Goal: Task Accomplishment & Management: Complete application form

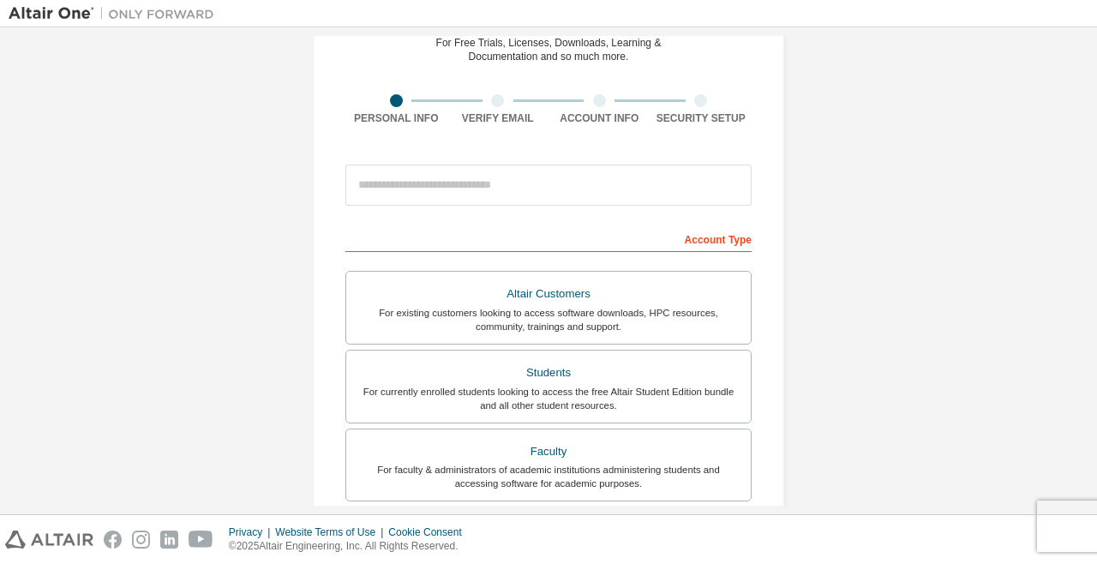
scroll to position [85, 0]
click at [581, 189] on input "email" at bounding box center [548, 184] width 406 height 41
type input "**********"
click at [648, 386] on div "For currently enrolled students looking to access the free Altair Student Editi…" at bounding box center [548, 397] width 384 height 27
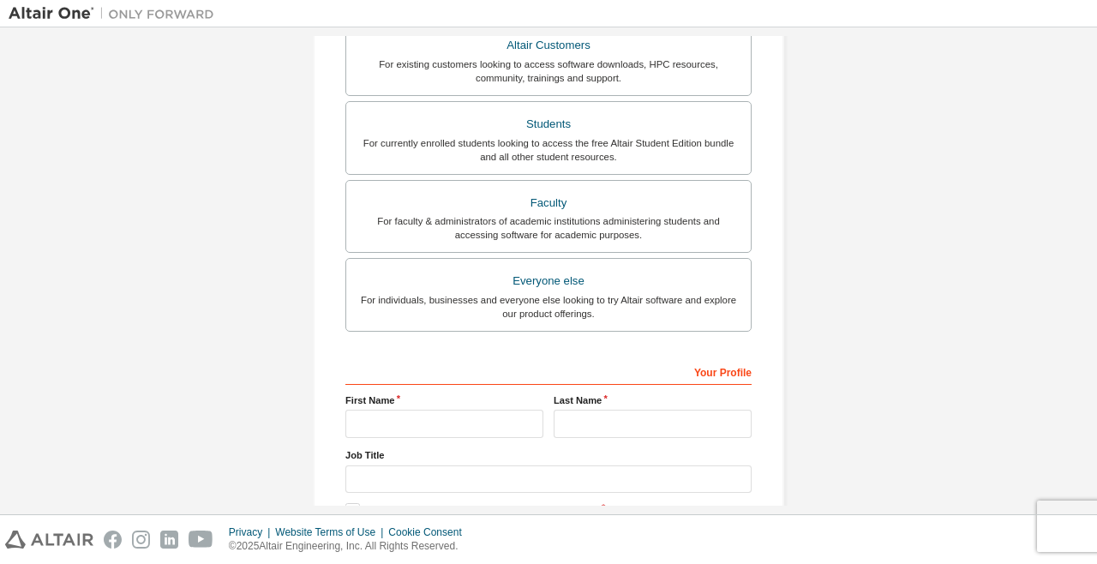
scroll to position [356, 0]
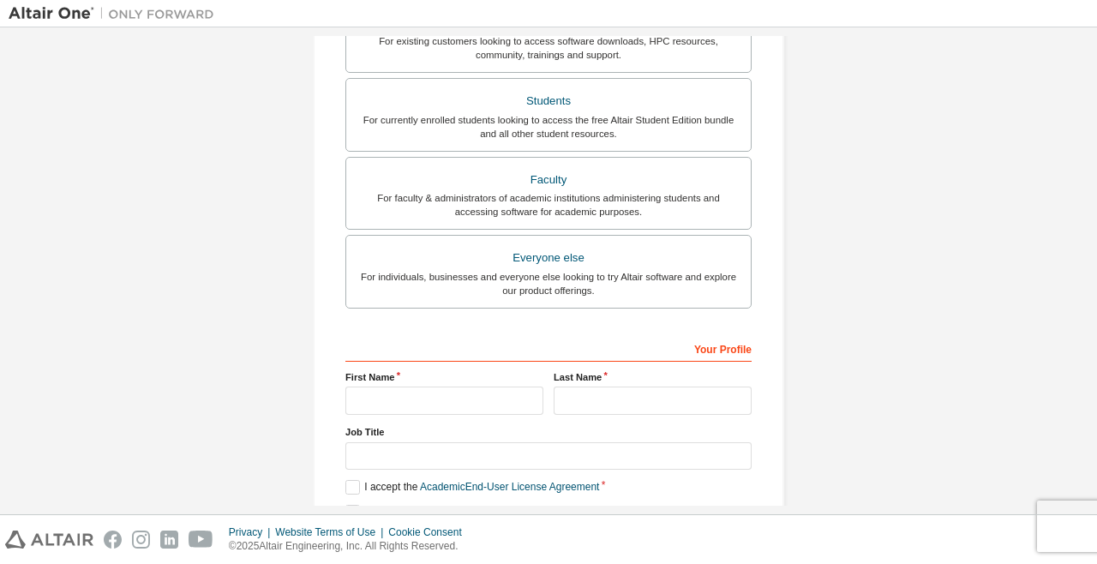
click at [478, 380] on label "First Name" at bounding box center [444, 377] width 198 height 14
click at [380, 426] on label "Job Title" at bounding box center [548, 432] width 406 height 14
click at [379, 397] on input "text" at bounding box center [444, 400] width 198 height 28
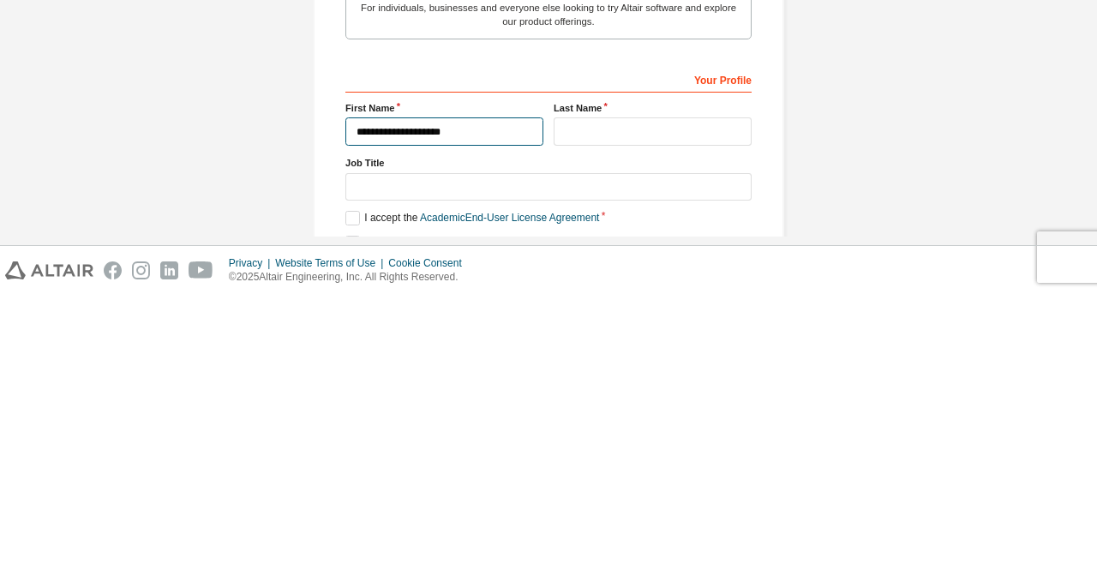
type input "**********"
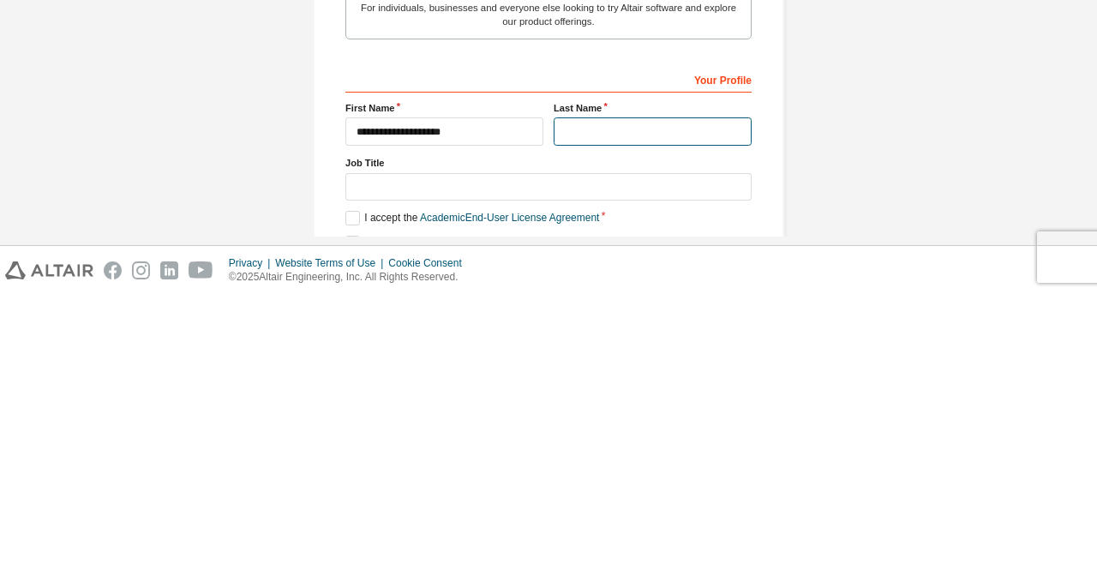
click at [635, 403] on input "text" at bounding box center [652, 400] width 198 height 28
type input "********"
click at [878, 394] on div "**********" at bounding box center [548, 133] width 1079 height 907
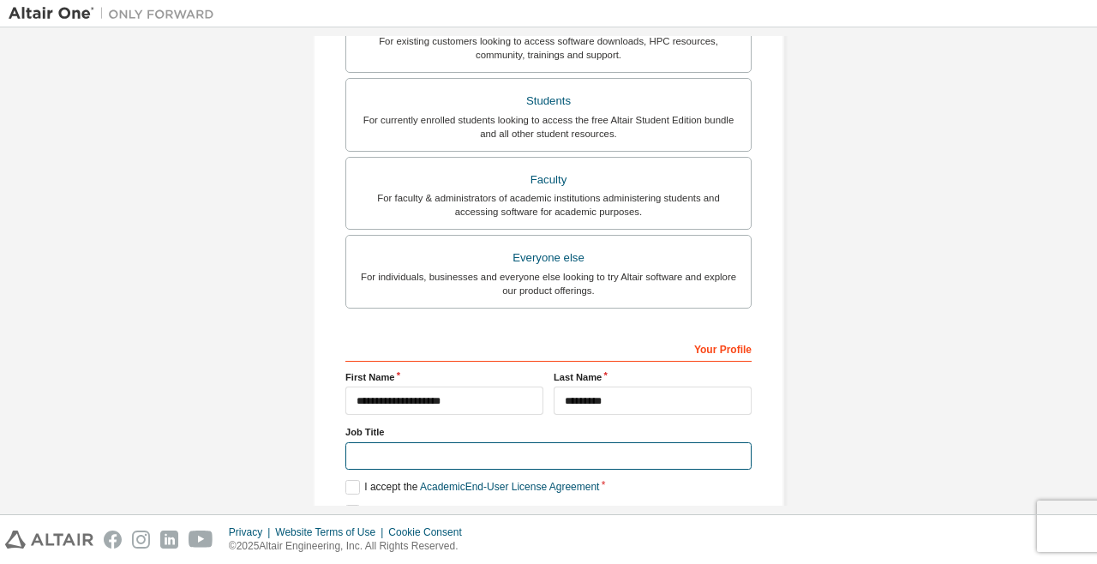
click at [489, 458] on input "text" at bounding box center [548, 456] width 406 height 28
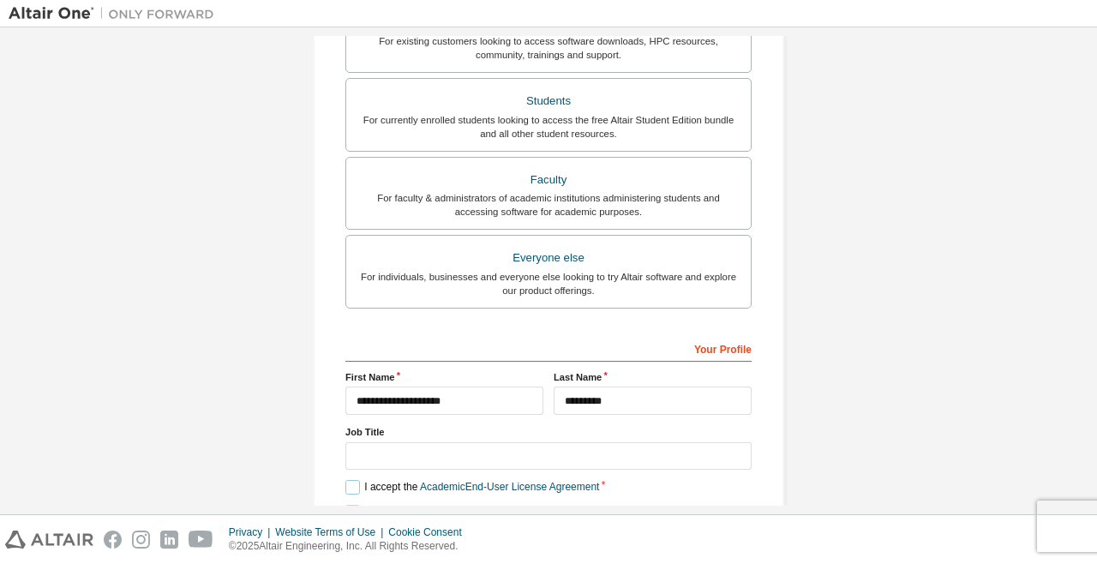
click at [349, 492] on label "I accept the Academic End-User License Agreement" at bounding box center [472, 487] width 254 height 15
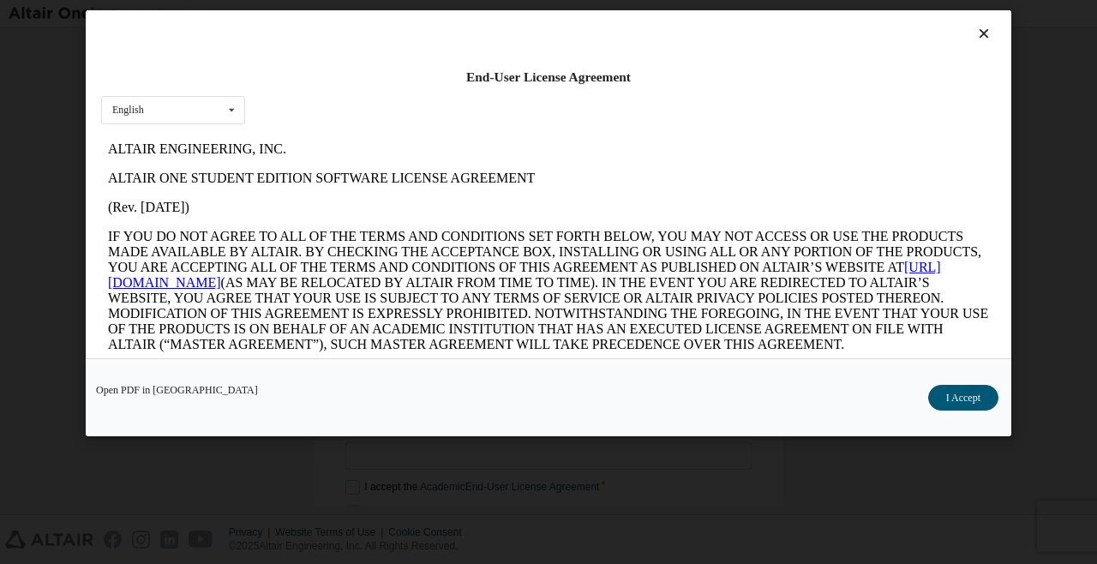
scroll to position [0, 0]
click at [974, 410] on button "I Accept" at bounding box center [963, 398] width 70 height 26
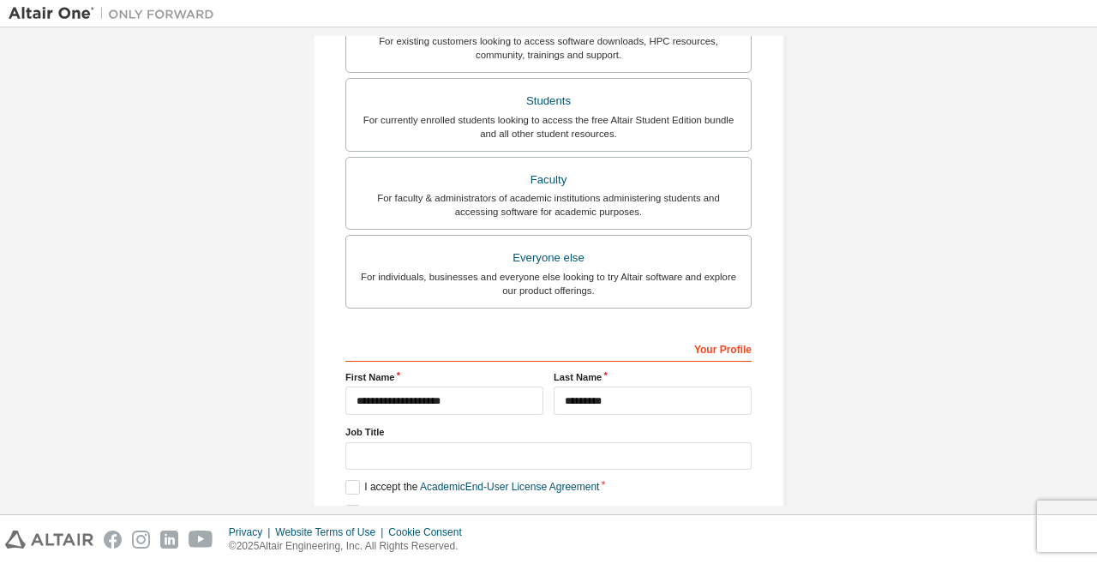
click at [532, 546] on button "Next" at bounding box center [547, 542] width 77 height 26
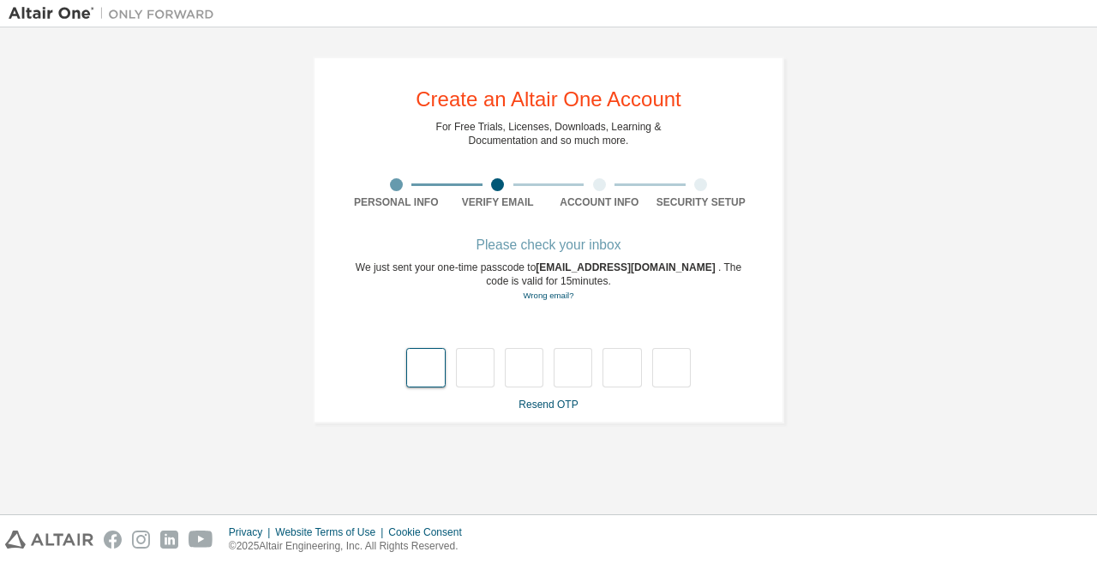
click at [428, 368] on input "text" at bounding box center [425, 367] width 39 height 39
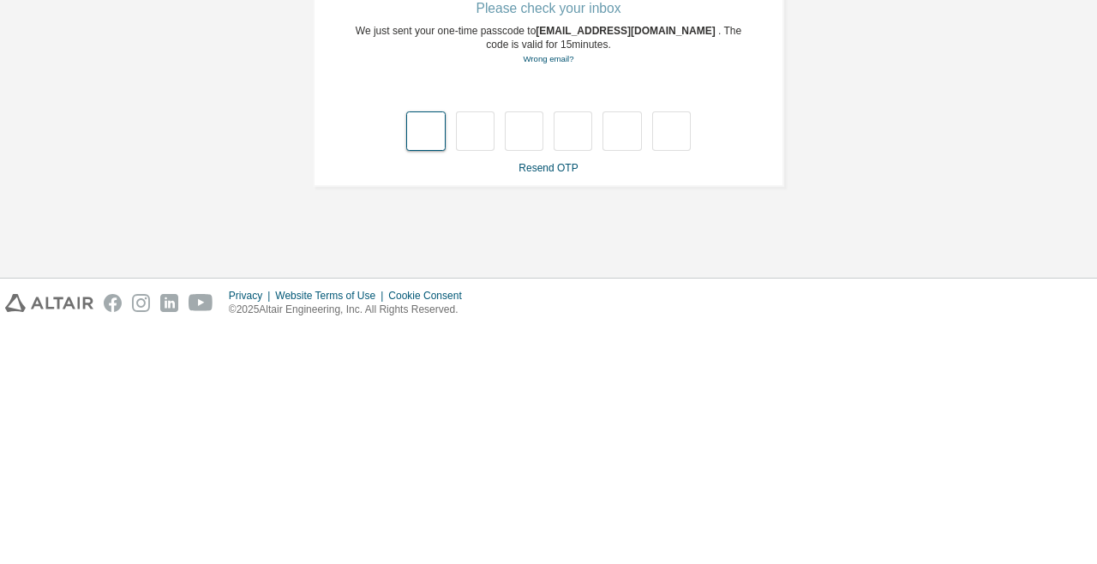
type input "*"
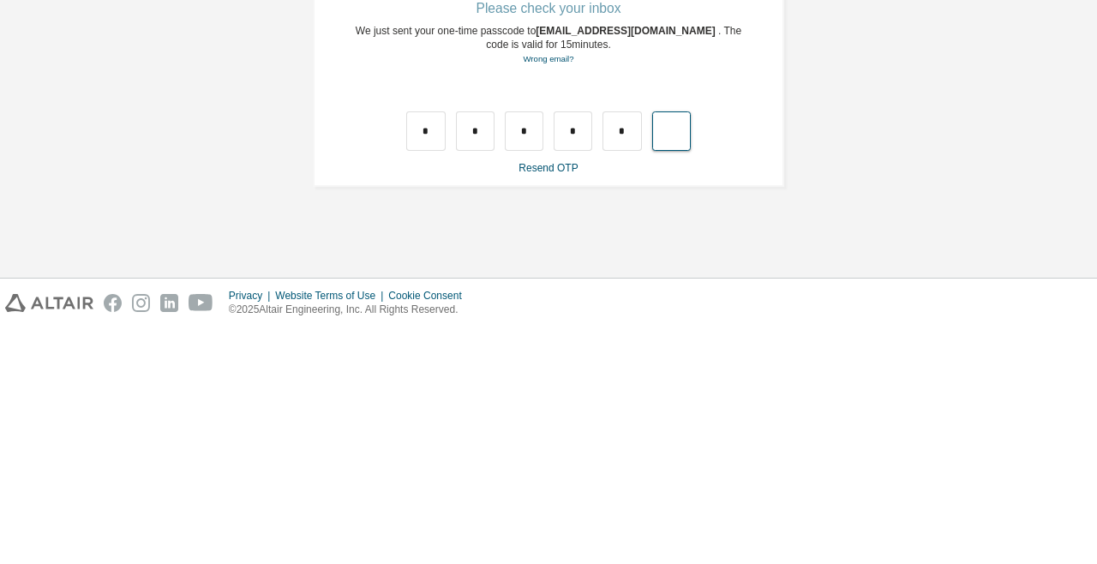
type input "*"
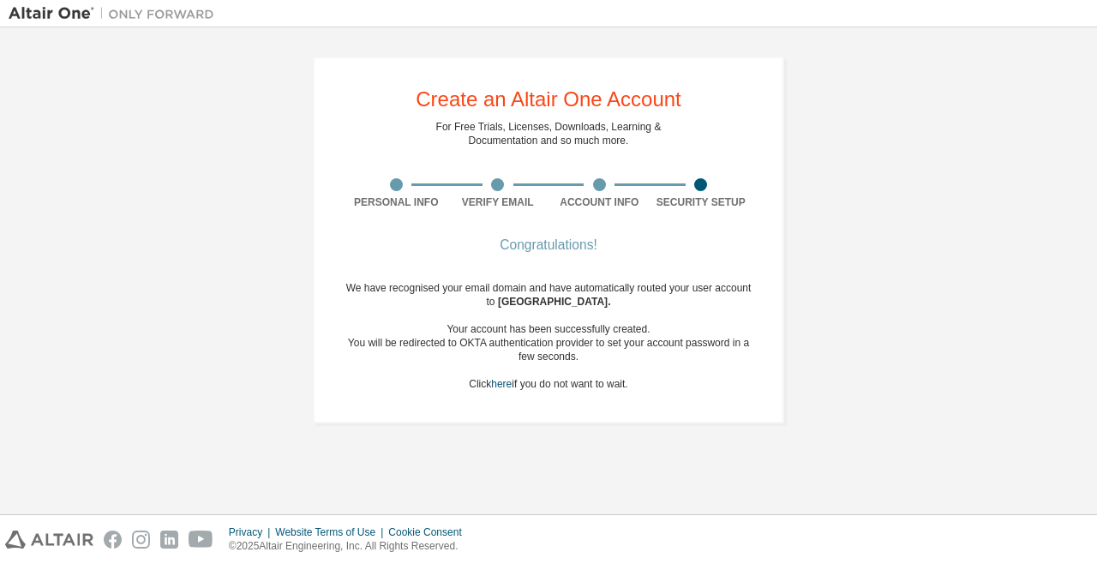
click at [575, 384] on div "We have recognised your email domain and have automatically routed your user ac…" at bounding box center [548, 336] width 406 height 110
click at [502, 388] on link "here" at bounding box center [501, 384] width 21 height 12
